Goal: Find specific page/section: Find specific page/section

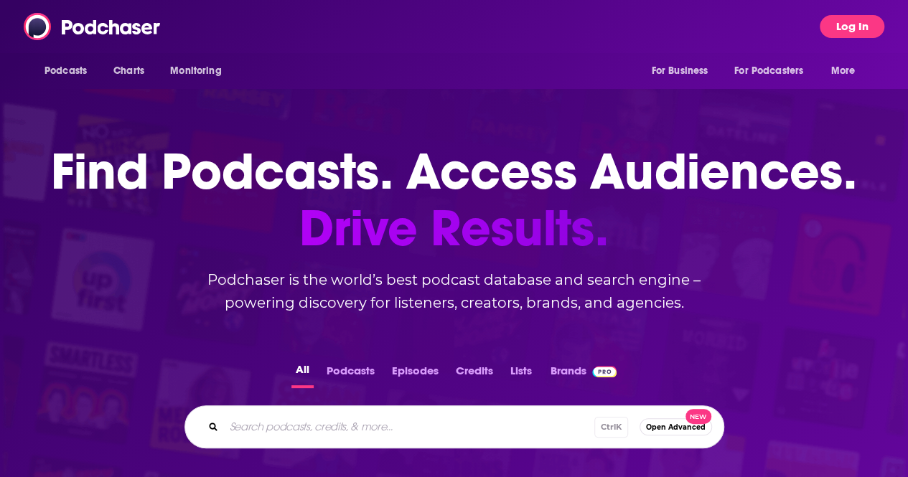
click at [844, 24] on button "Log In" at bounding box center [852, 26] width 65 height 23
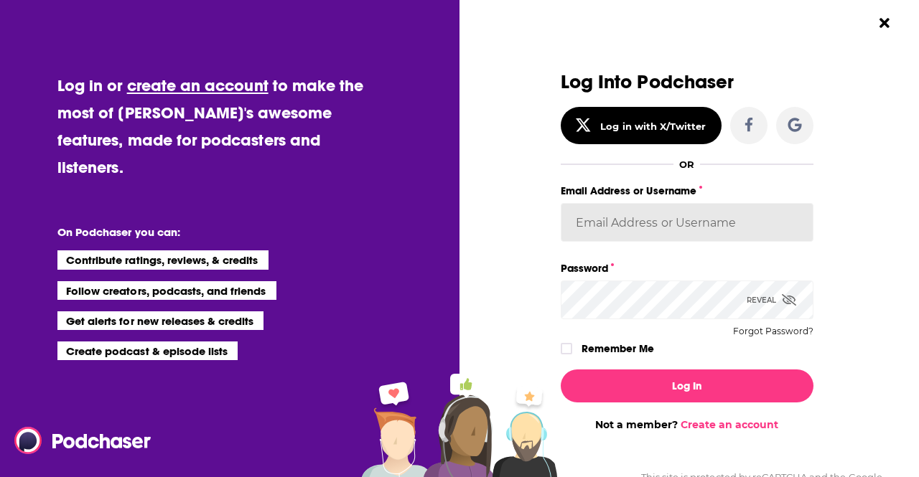
type input "LBPublicity2"
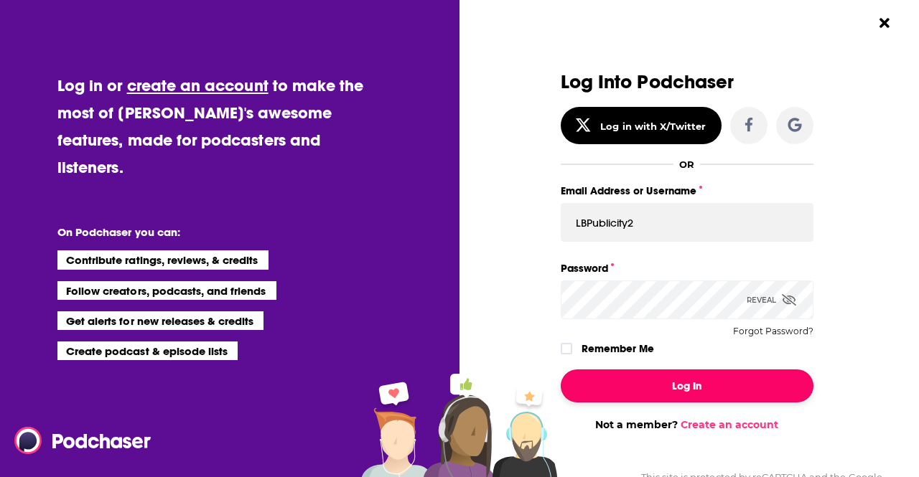
click at [630, 384] on button "Log In" at bounding box center [687, 386] width 253 height 33
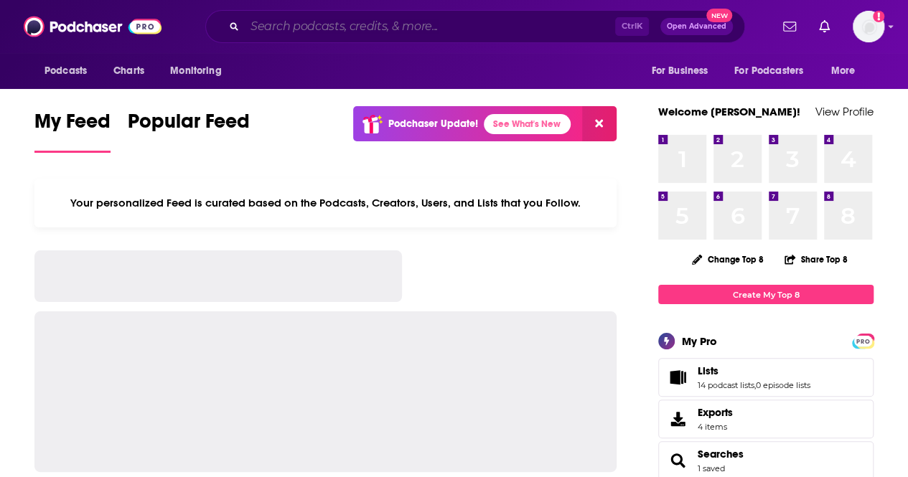
click at [536, 22] on input "Search podcasts, credits, & more..." at bounding box center [430, 26] width 370 height 23
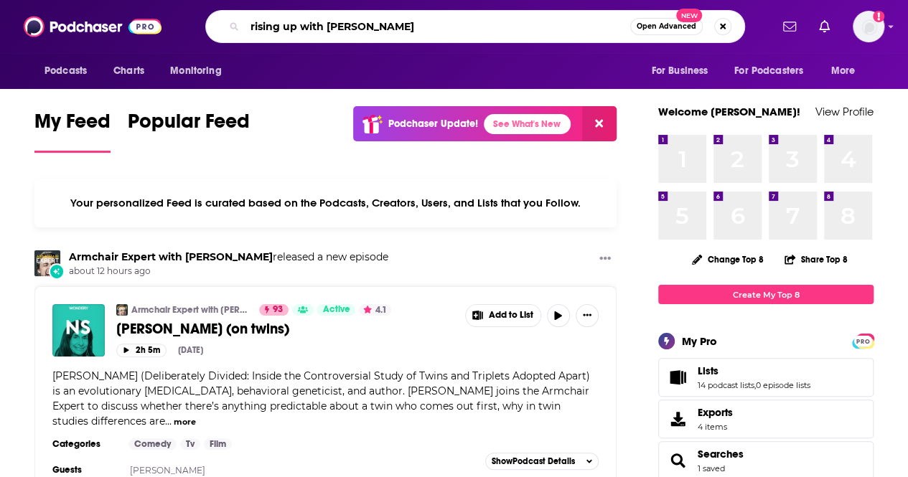
type input "rising up with [PERSON_NAME]"
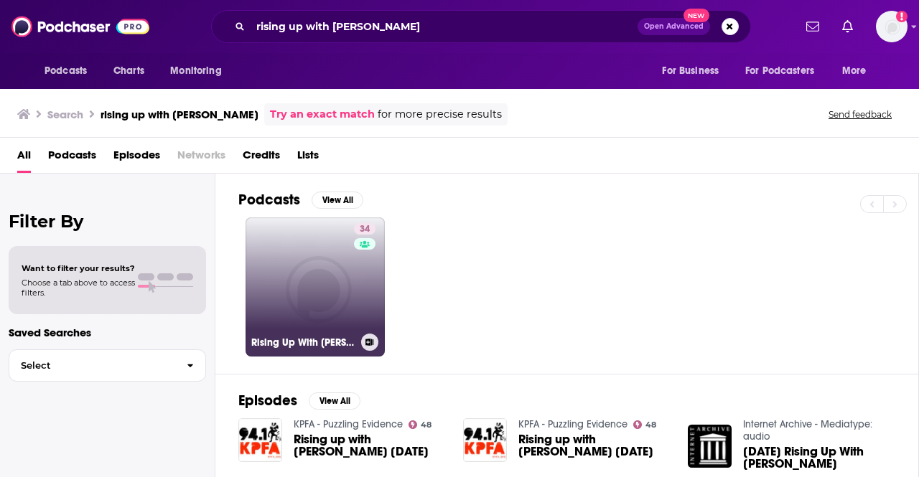
click at [317, 347] on div "Rising Up With [PERSON_NAME]" at bounding box center [315, 342] width 128 height 17
